Goal: Check status: Check status

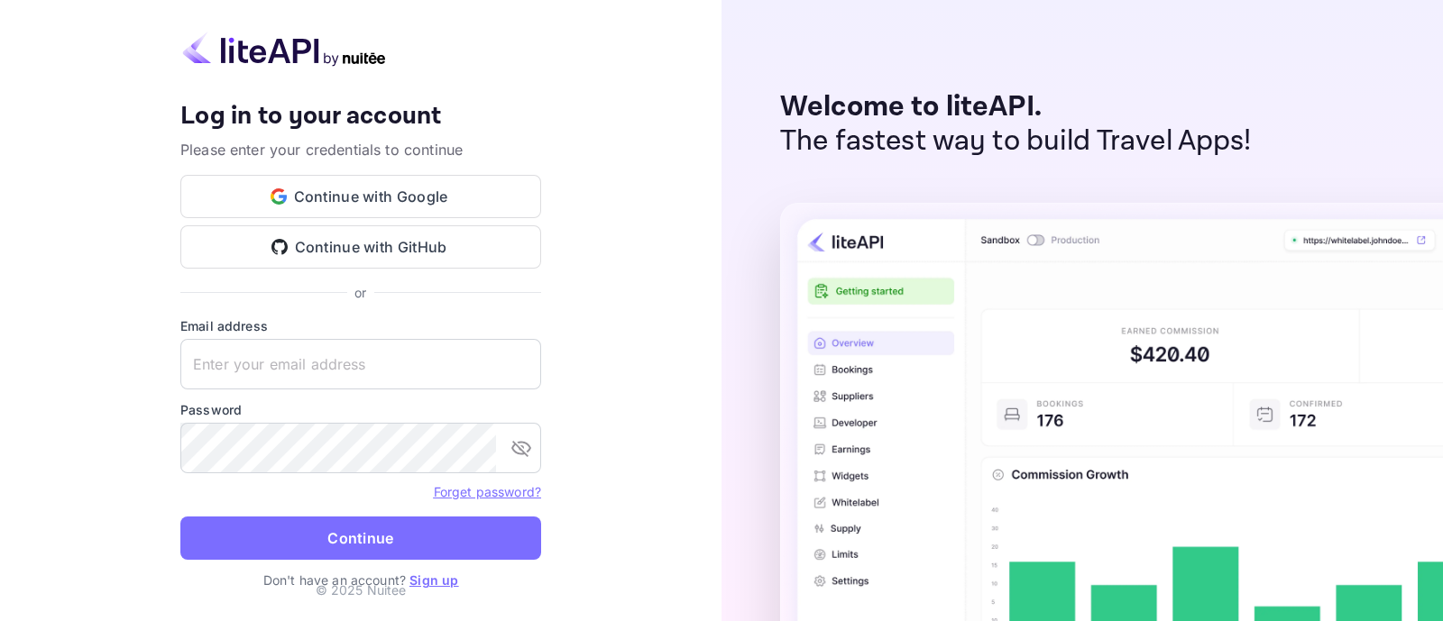
type input "[EMAIL_ADDRESS][DOMAIN_NAME]"
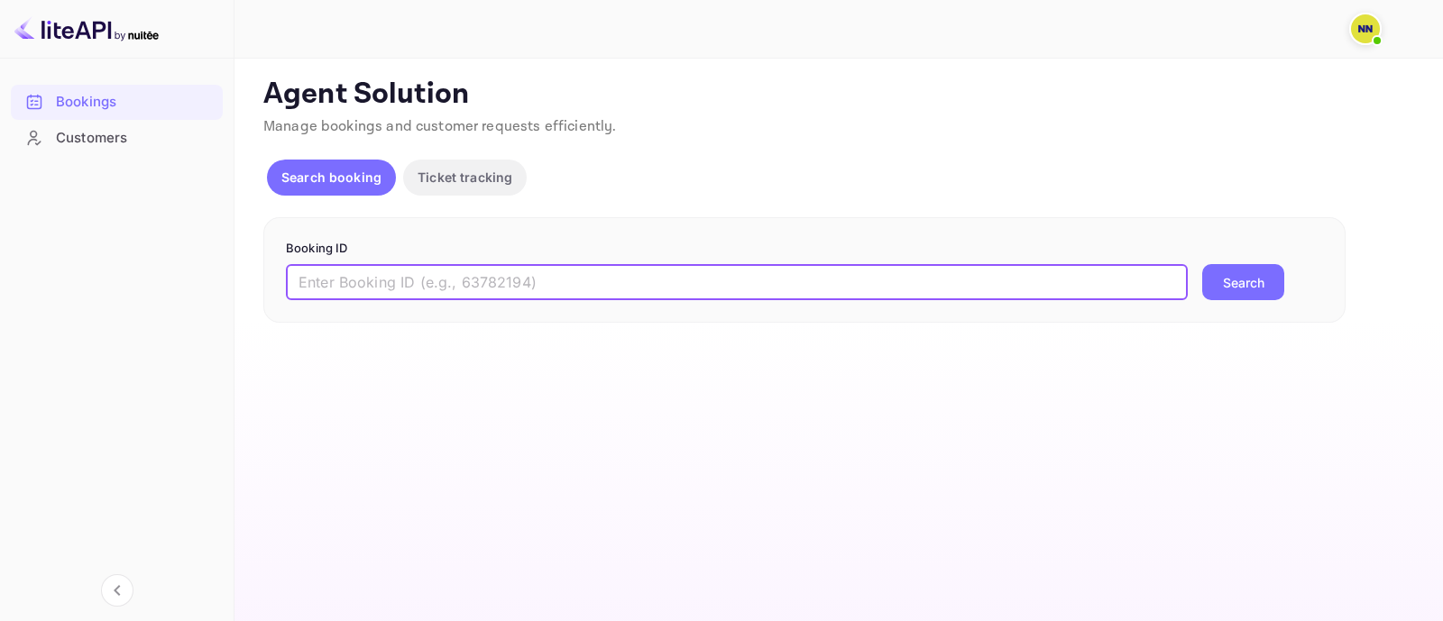
click at [750, 289] on input "text" at bounding box center [737, 282] width 902 height 36
paste input "9155279"
type input "9155279"
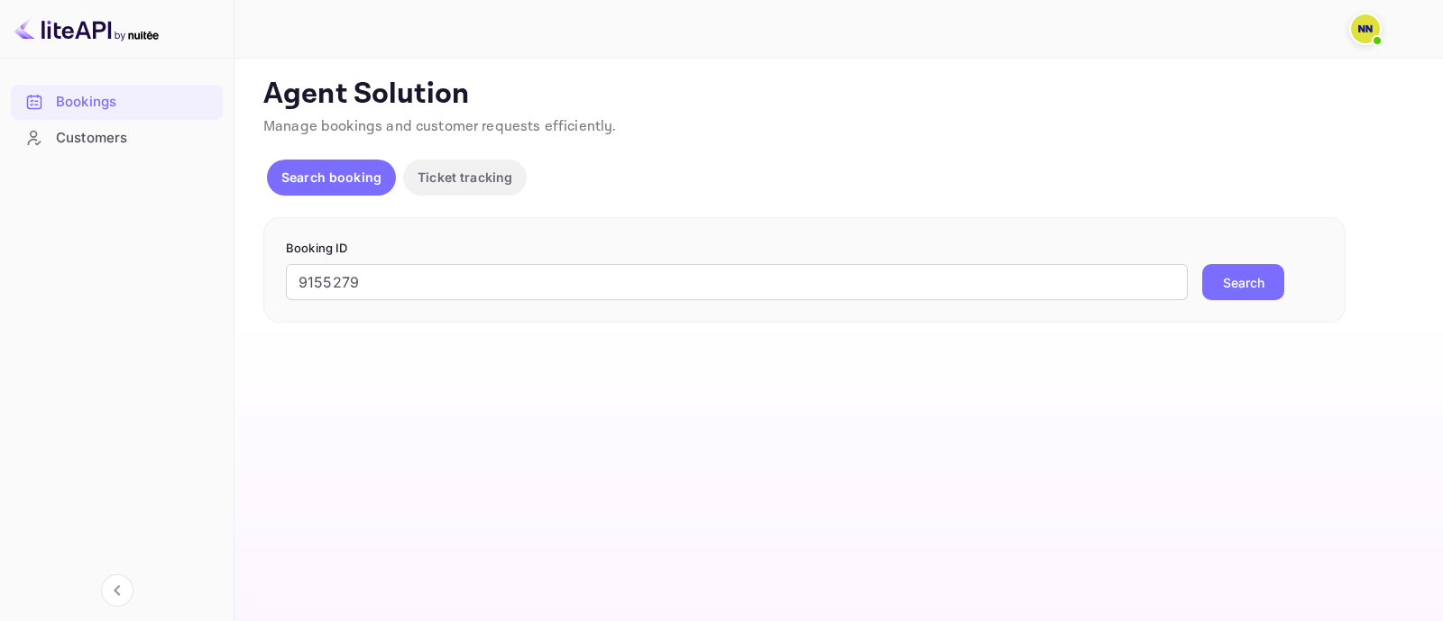
drag, startPoint x: 1228, startPoint y: 283, endPoint x: 1136, endPoint y: 166, distance: 149.0
click at [1230, 282] on button "Search" at bounding box center [1243, 282] width 82 height 36
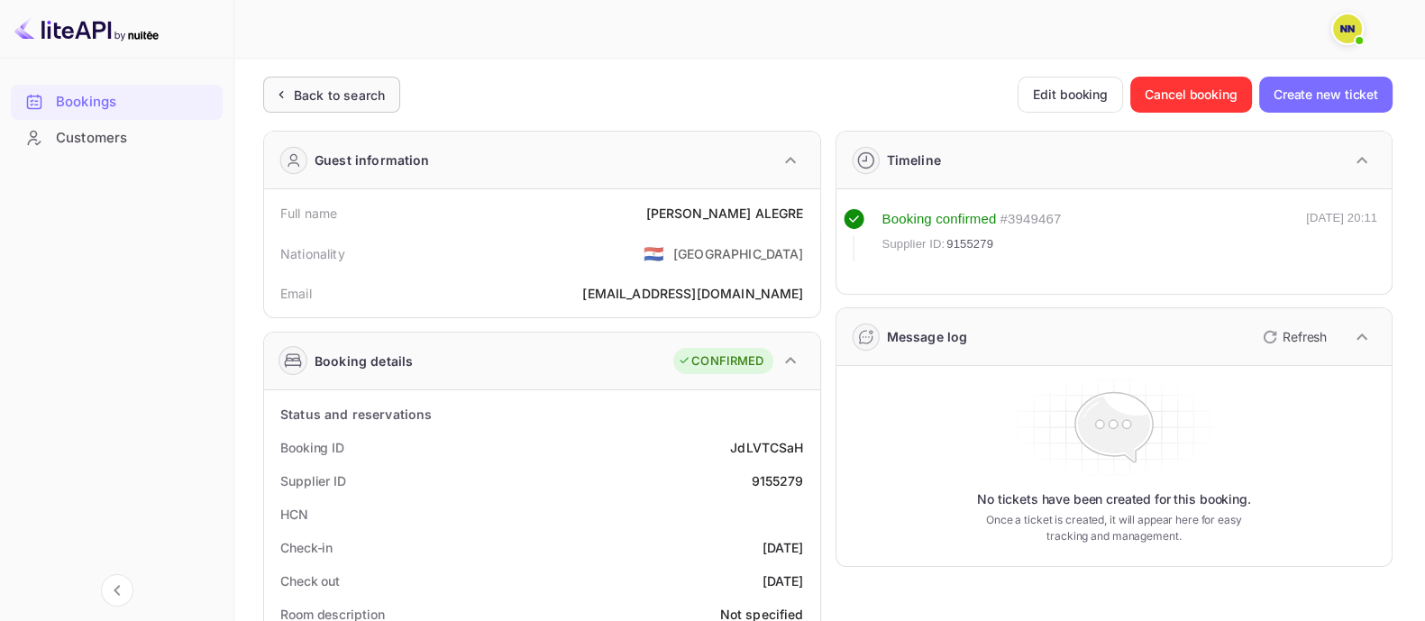
click at [347, 96] on div "Back to search" at bounding box center [339, 95] width 91 height 19
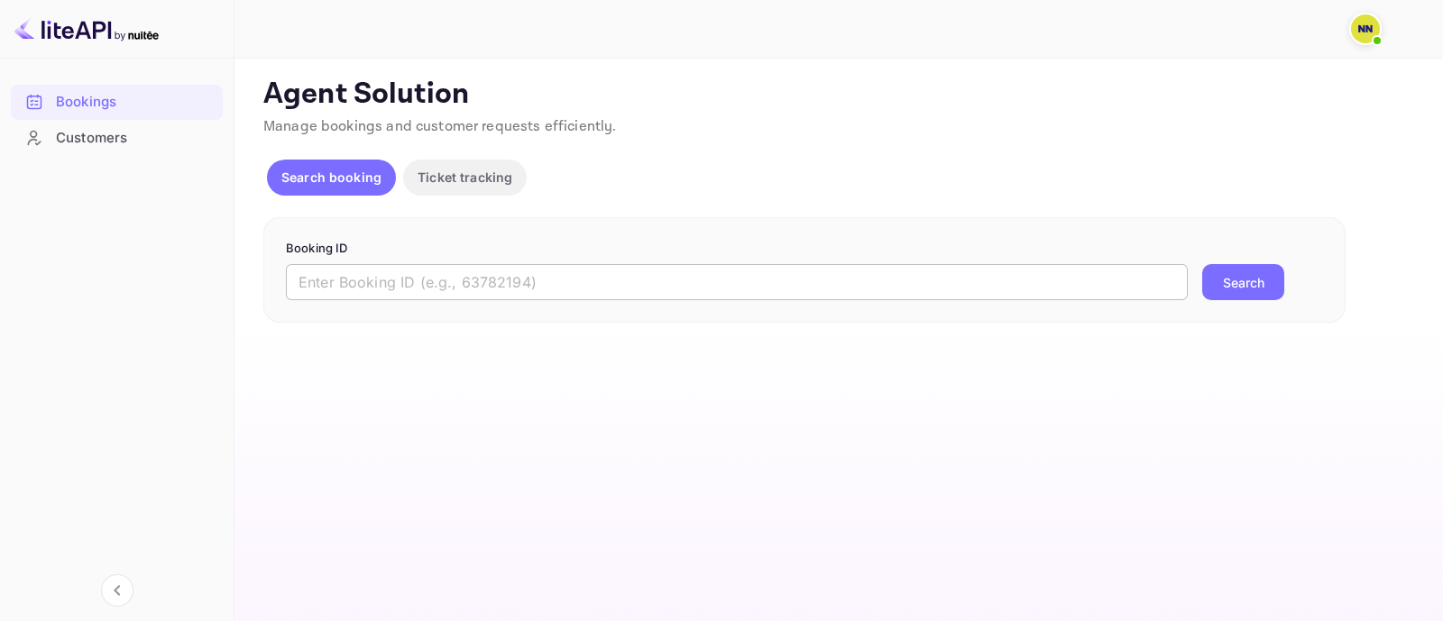
click at [370, 277] on input "text" at bounding box center [737, 282] width 902 height 36
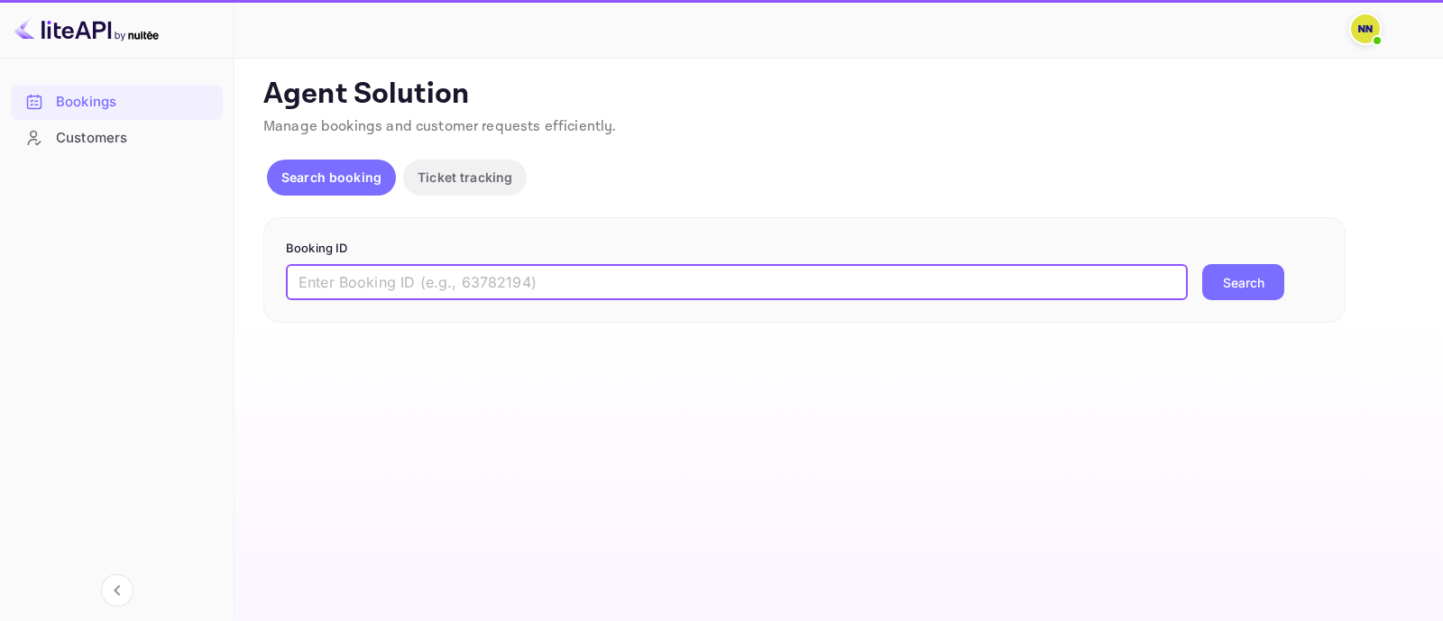
paste input "8973547"
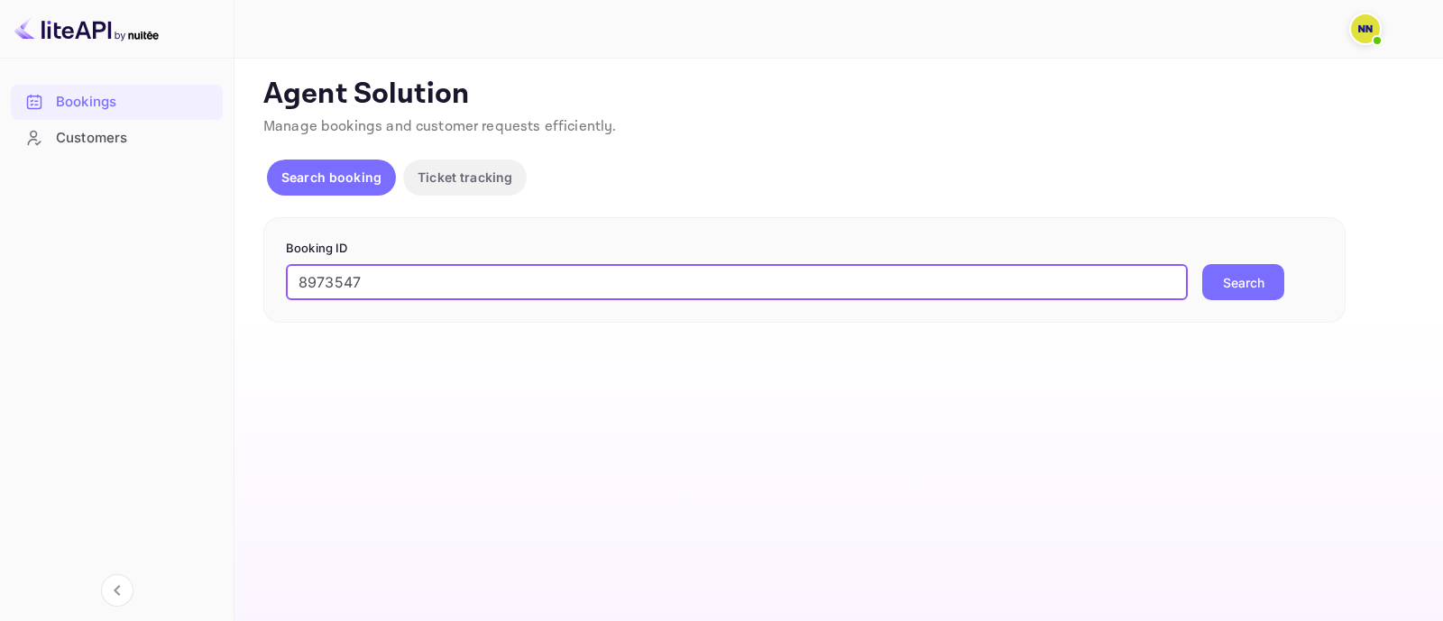
type input "8973547"
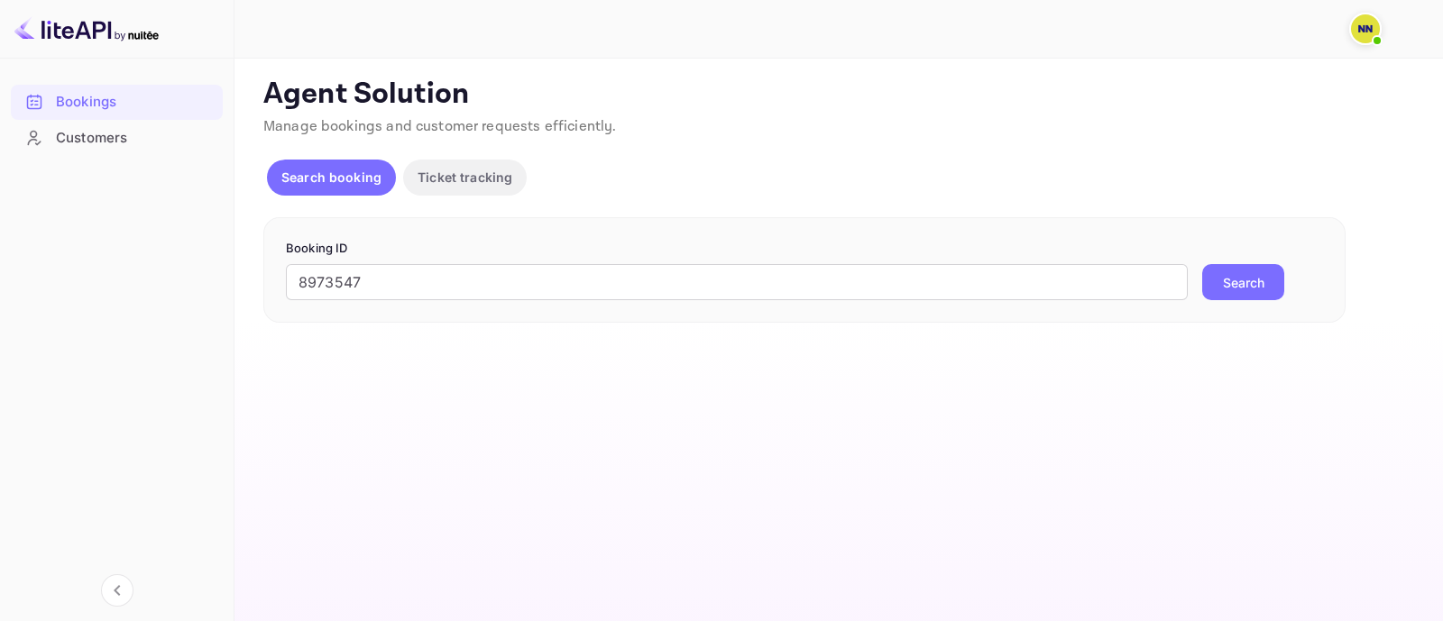
click at [1241, 280] on button "Search" at bounding box center [1243, 282] width 82 height 36
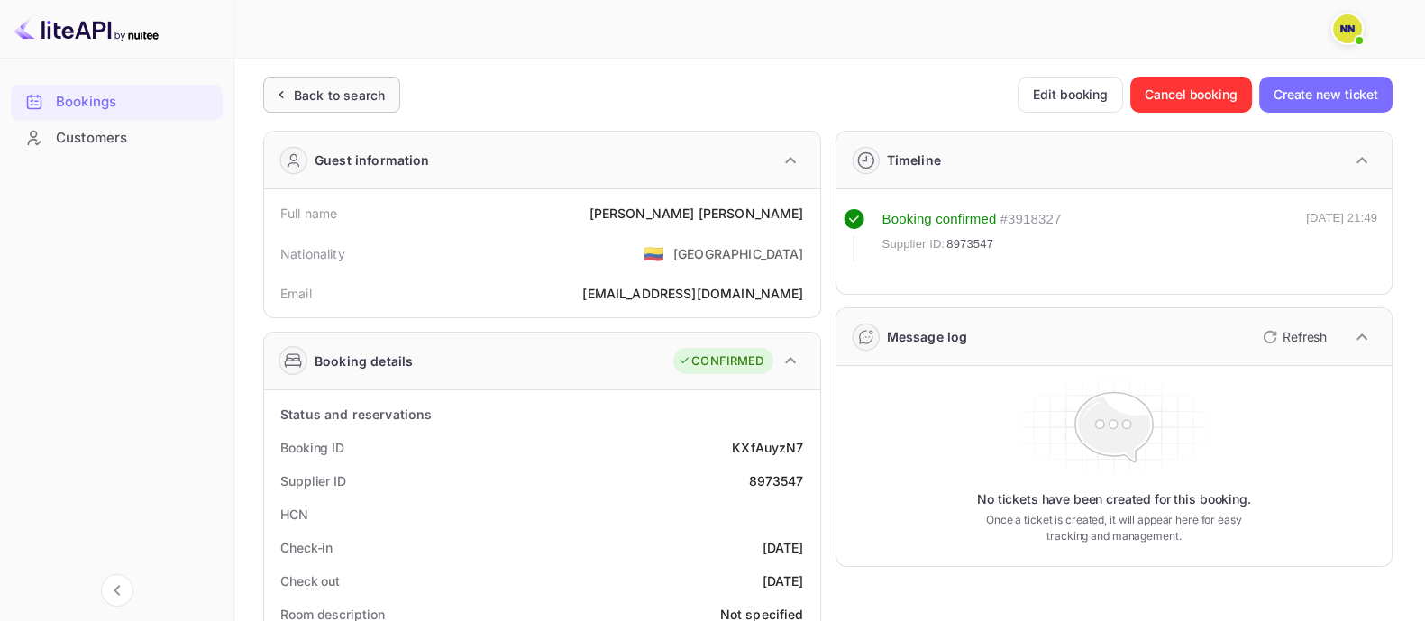
click at [342, 105] on div "Back to search" at bounding box center [331, 95] width 137 height 36
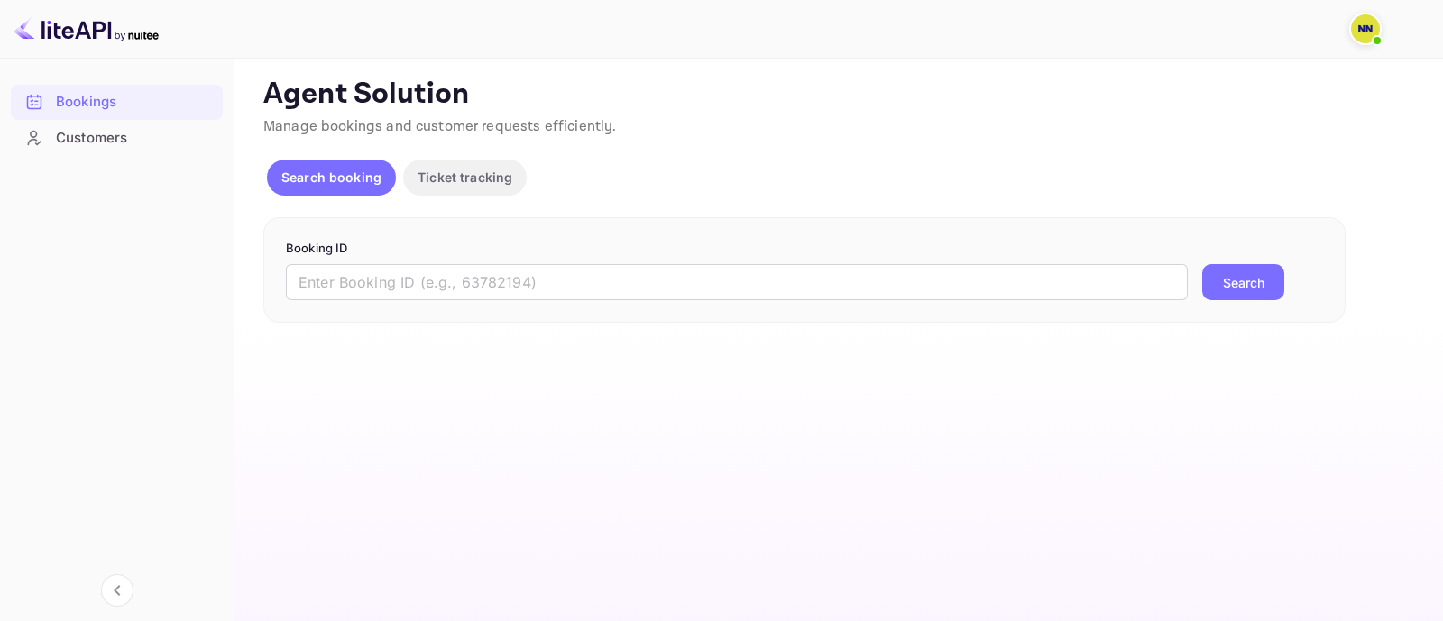
drag, startPoint x: 383, startPoint y: 285, endPoint x: 788, endPoint y: 358, distance: 411.4
click at [390, 284] on input "text" at bounding box center [737, 282] width 902 height 36
paste input "8720070"
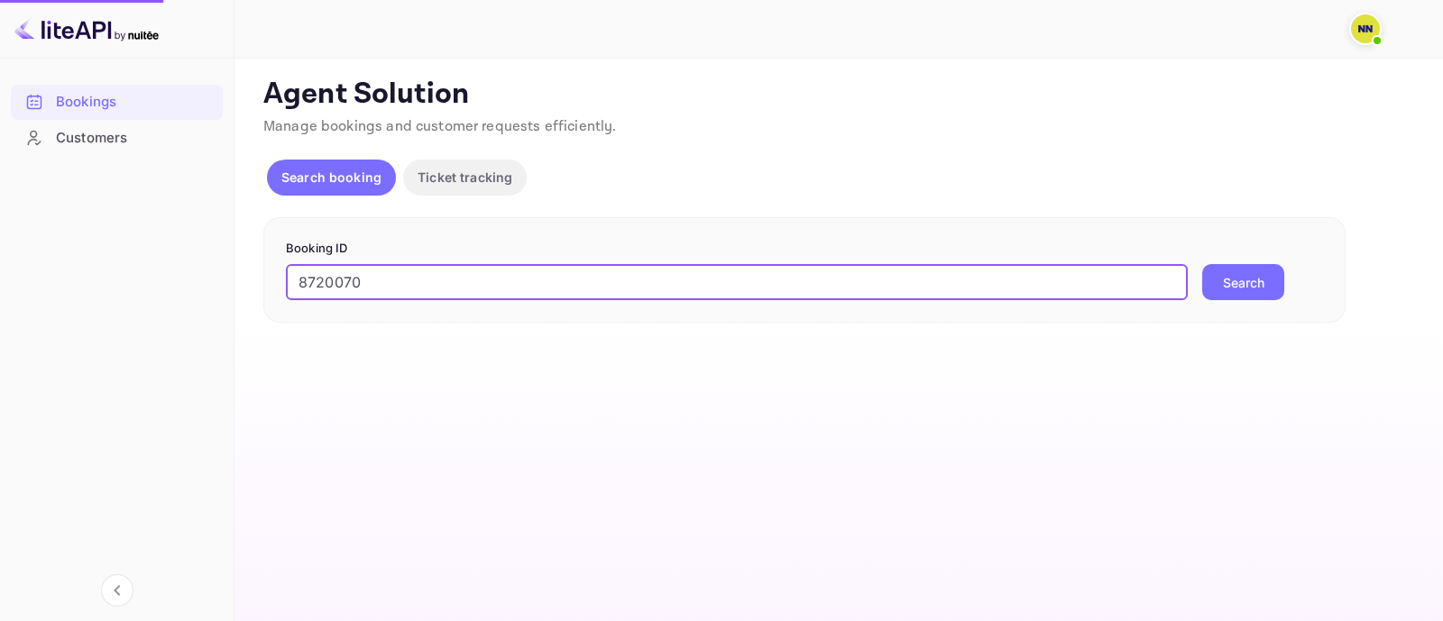
type input "8720070"
click at [1250, 292] on button "Search" at bounding box center [1243, 282] width 82 height 36
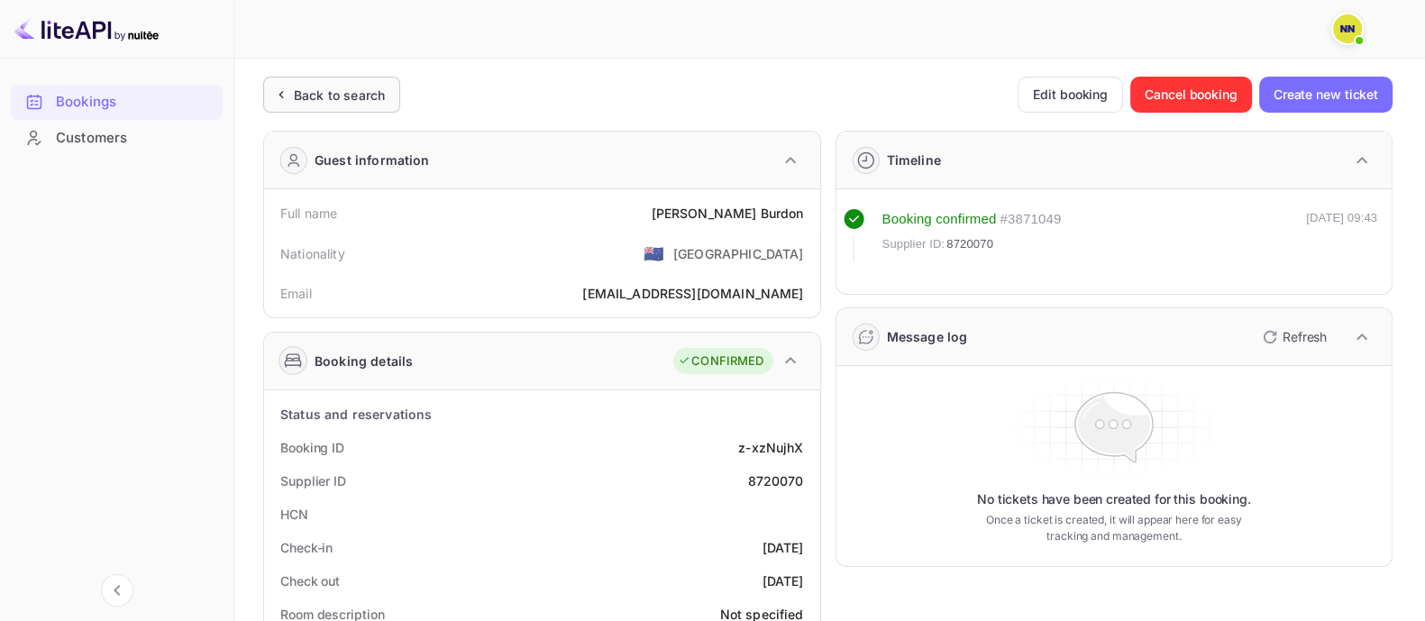
click at [375, 94] on div "Back to search" at bounding box center [339, 95] width 91 height 19
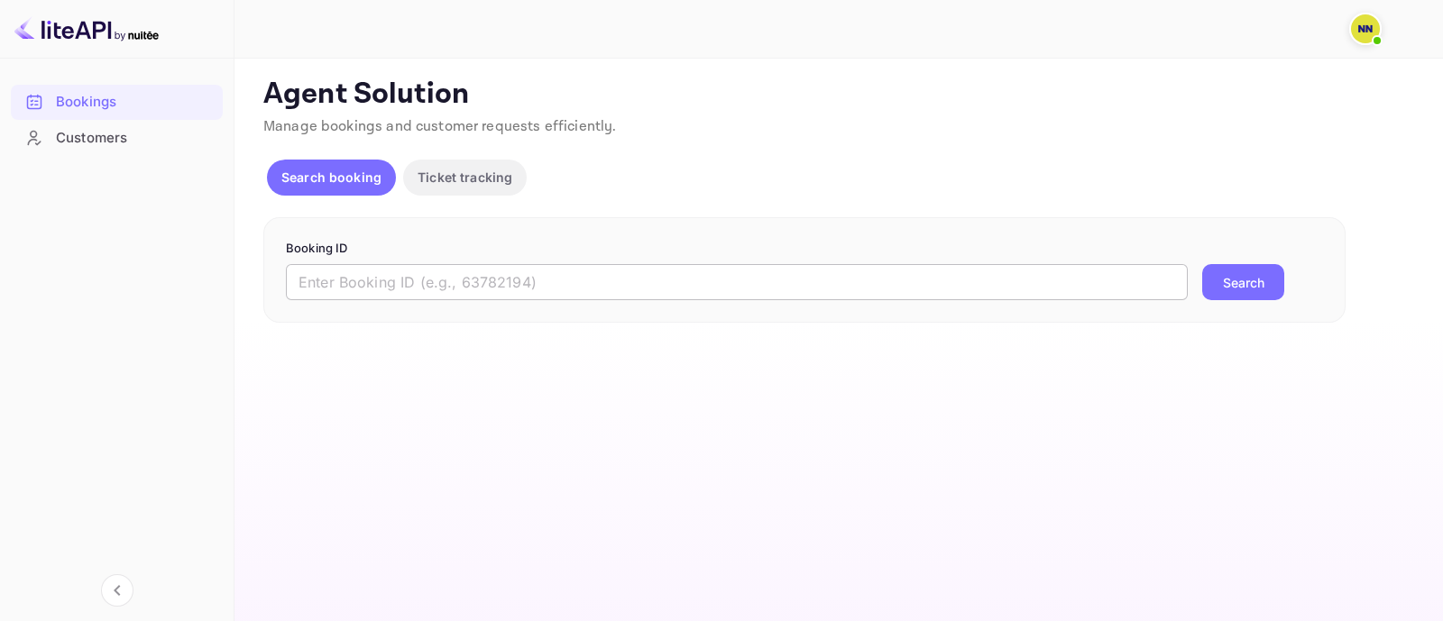
drag, startPoint x: 403, startPoint y: 285, endPoint x: 545, endPoint y: 285, distance: 142.5
click at [404, 285] on input "text" at bounding box center [737, 282] width 902 height 36
paste input "9161573"
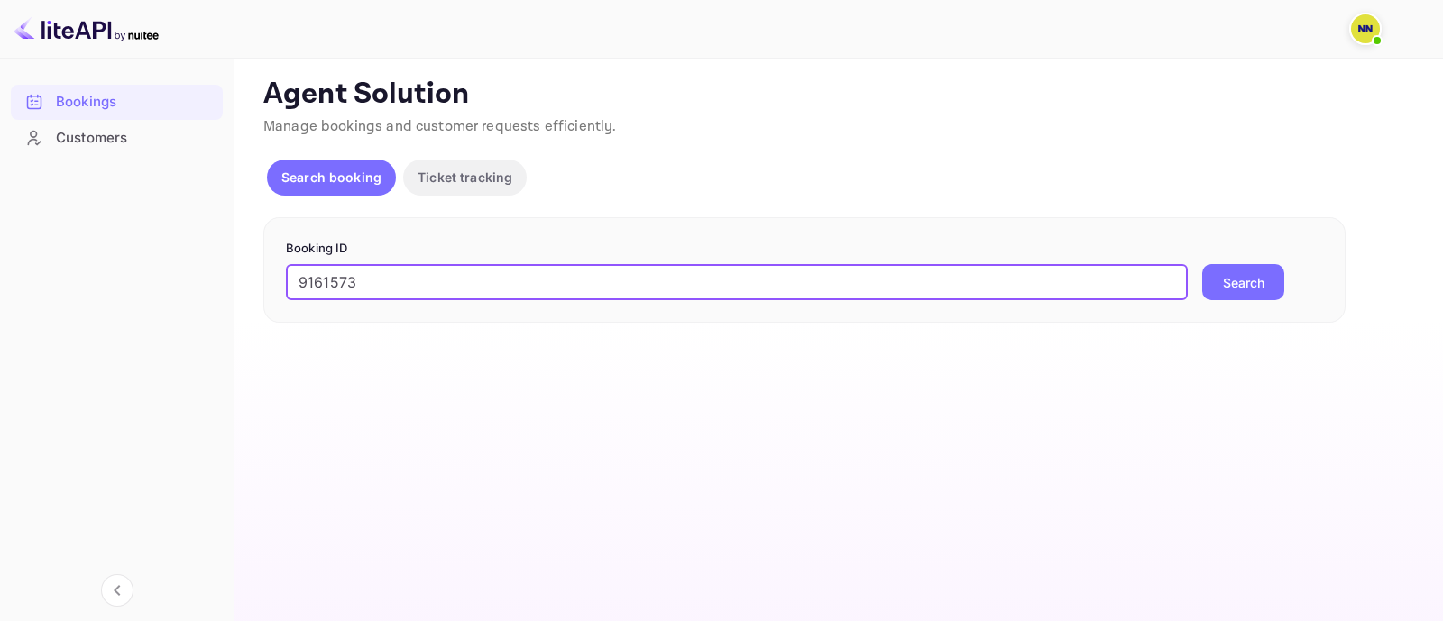
type input "9161573"
click at [1210, 289] on button "Search" at bounding box center [1243, 282] width 82 height 36
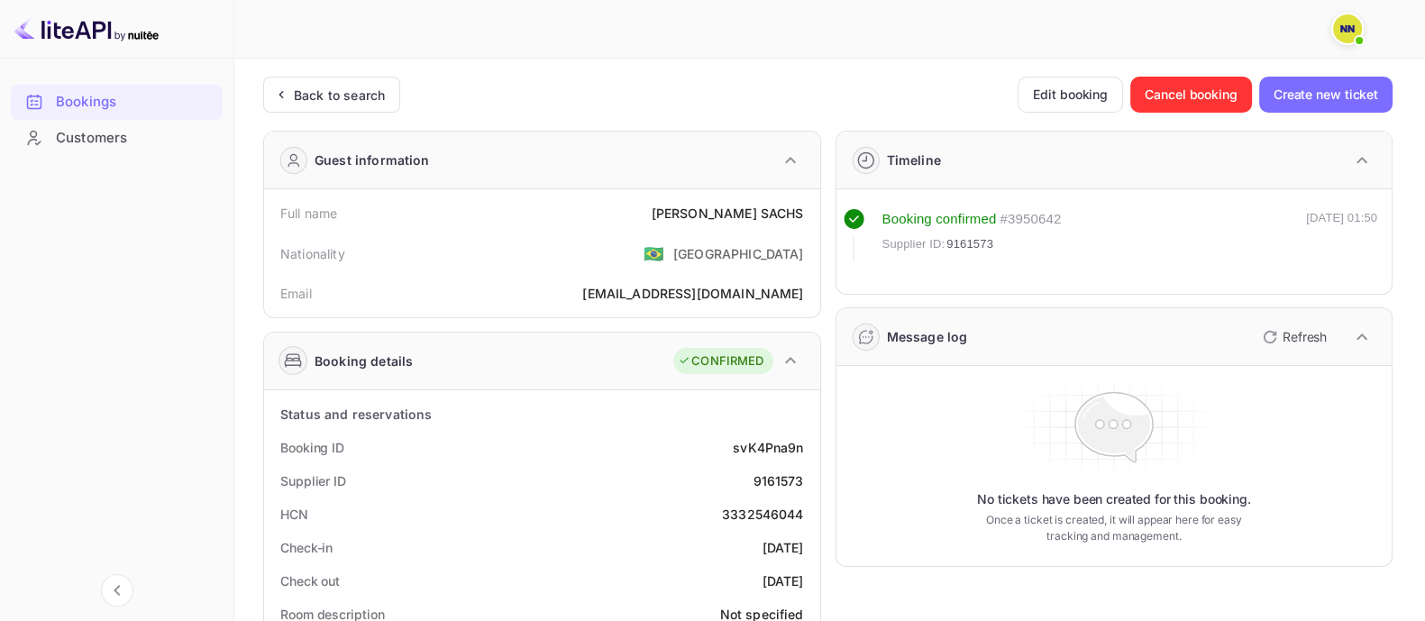
click at [743, 516] on div "3332546044" at bounding box center [763, 514] width 82 height 19
click at [744, 516] on div "3332546044" at bounding box center [763, 514] width 82 height 19
copy div "3332546044"
